Goal: Find specific page/section: Find specific page/section

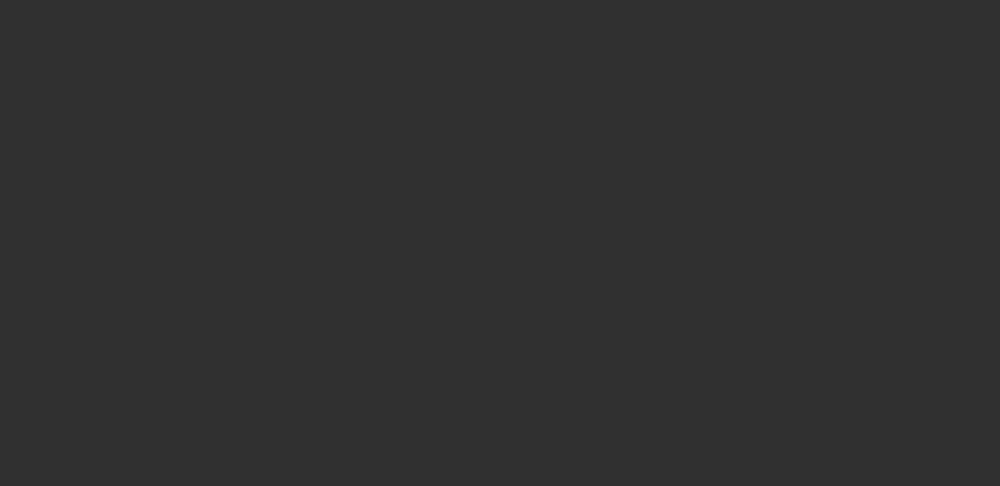
select select "10"
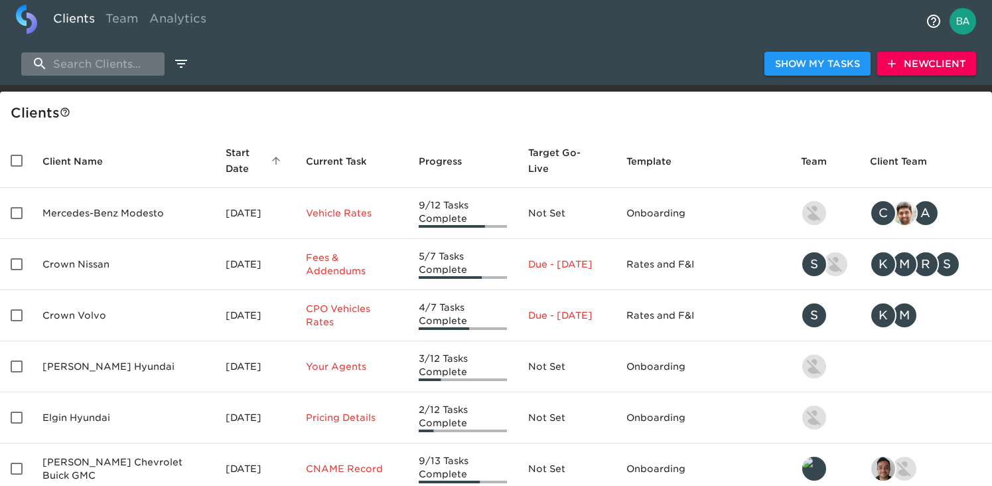
click at [91, 69] on input "search" at bounding box center [92, 63] width 143 height 23
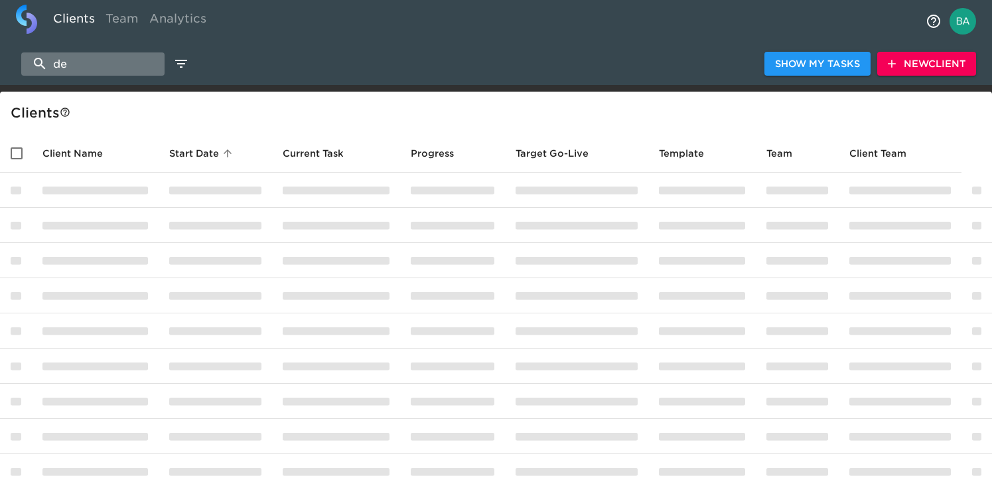
type input "d"
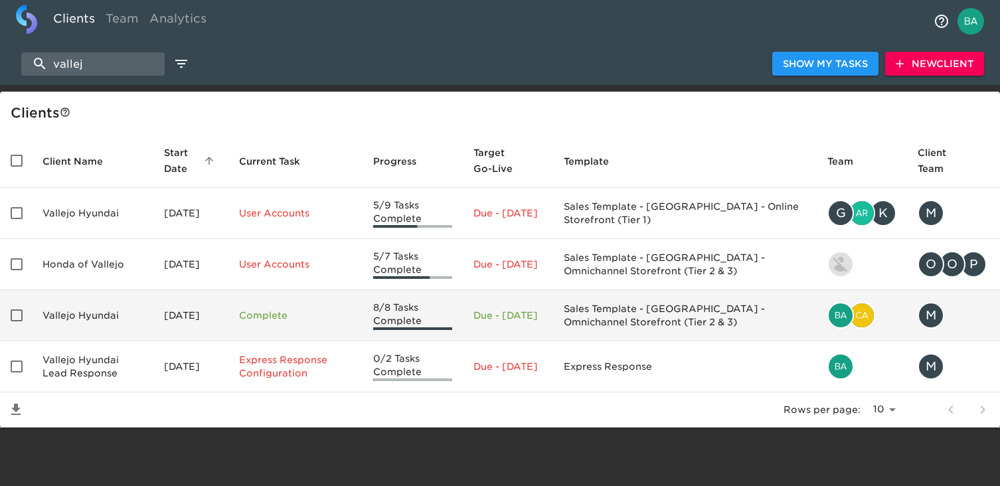
type input "vallej"
click at [114, 317] on td "Vallejo Hyundai" at bounding box center [92, 315] width 121 height 51
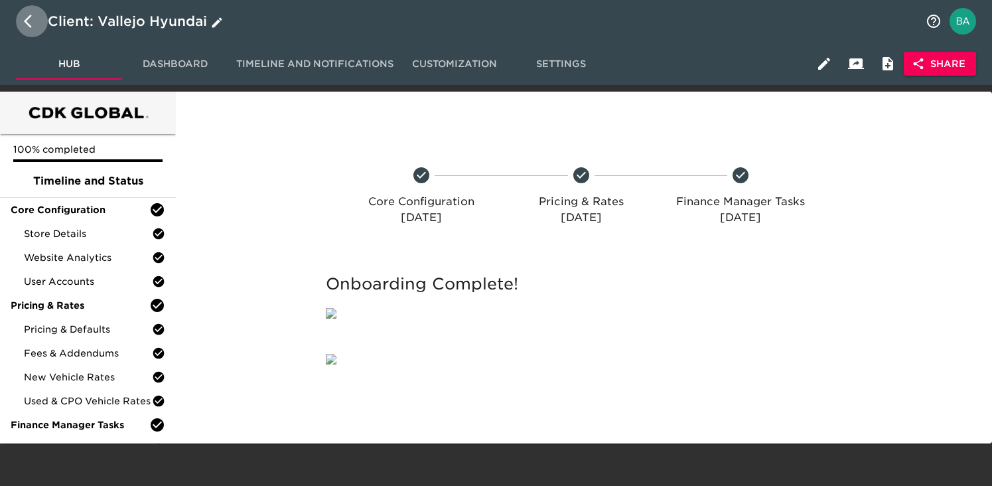
click at [31, 29] on button "button" at bounding box center [32, 21] width 32 height 32
select select "10"
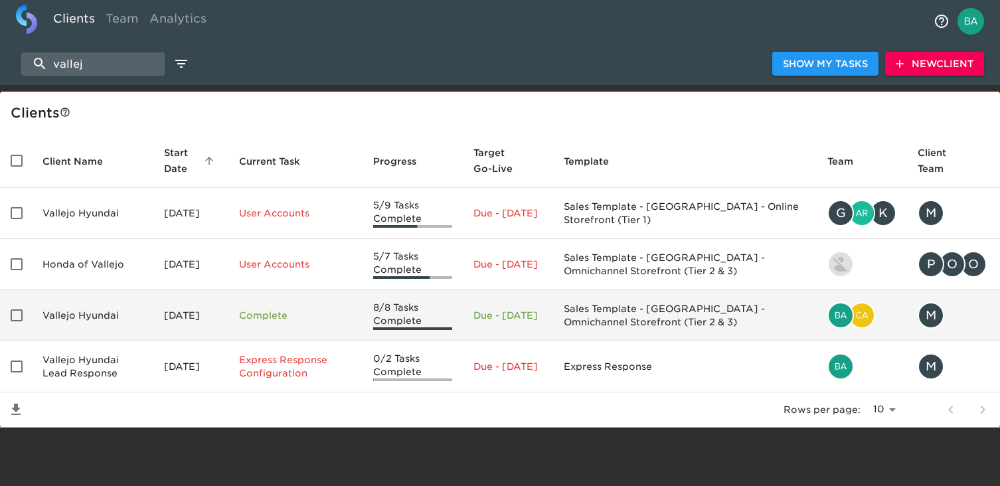
click at [112, 326] on td "Vallejo Hyundai" at bounding box center [92, 315] width 121 height 51
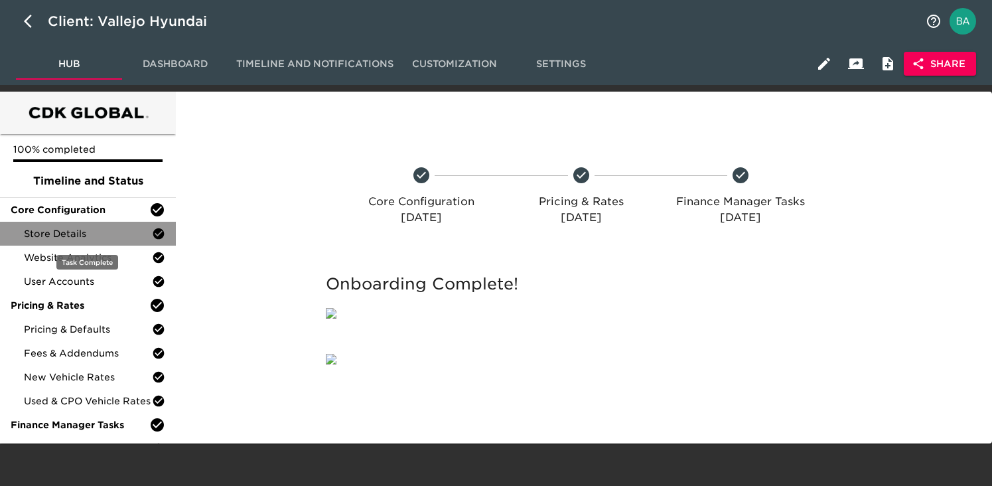
click at [72, 235] on span "Store Details" at bounding box center [88, 233] width 128 height 13
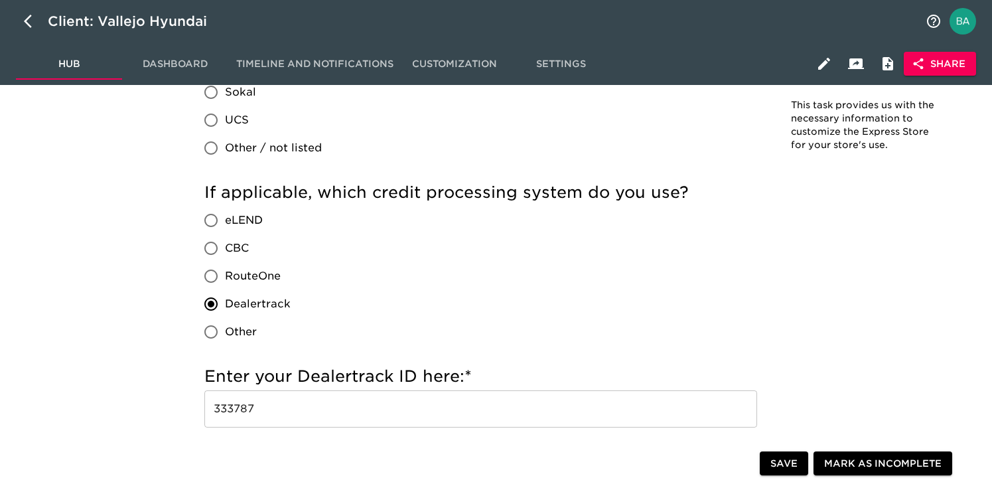
scroll to position [1406, 0]
